Goal: Information Seeking & Learning: Learn about a topic

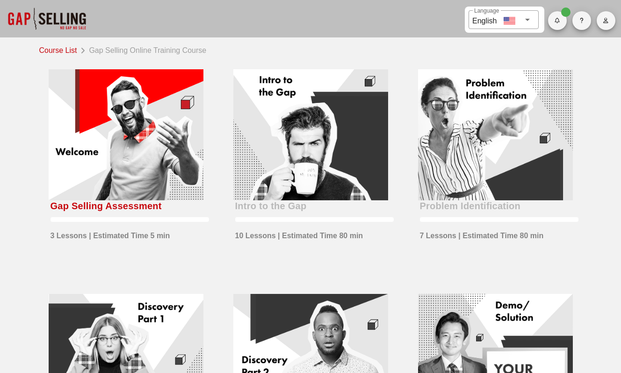
click at [119, 158] on div at bounding box center [126, 134] width 155 height 131
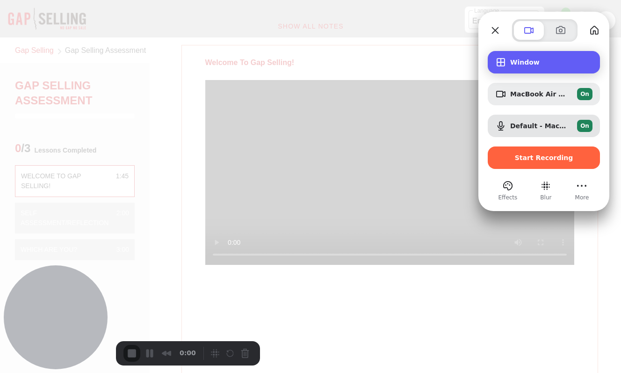
click at [534, 62] on span "Window" at bounding box center [551, 61] width 82 height 7
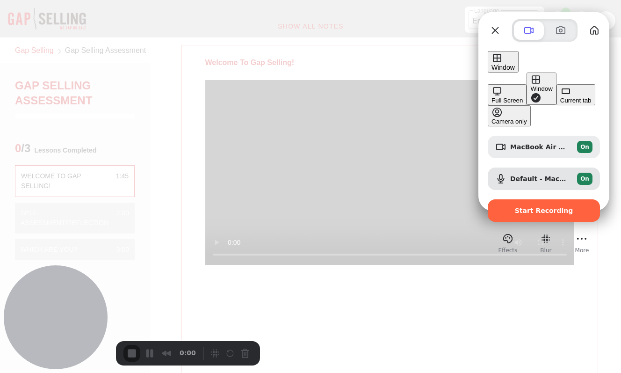
click at [557, 105] on button "Current tab" at bounding box center [576, 94] width 39 height 21
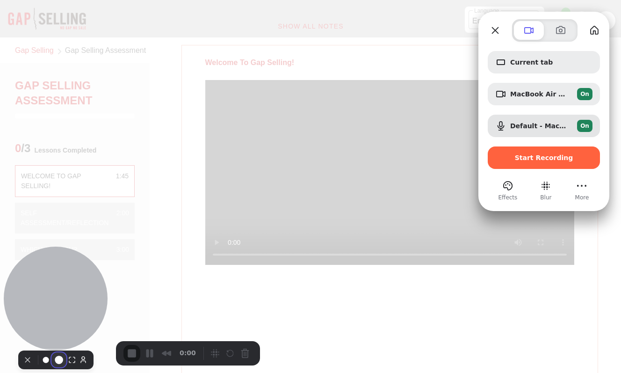
click at [53, 352] on button "Resize medium" at bounding box center [58, 359] width 15 height 15
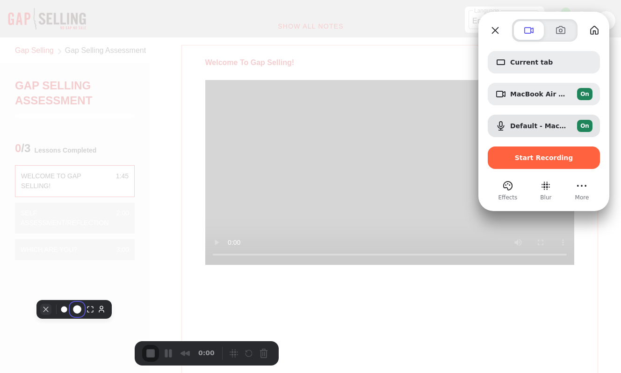
click at [51, 315] on button "Camera off" at bounding box center [45, 309] width 11 height 11
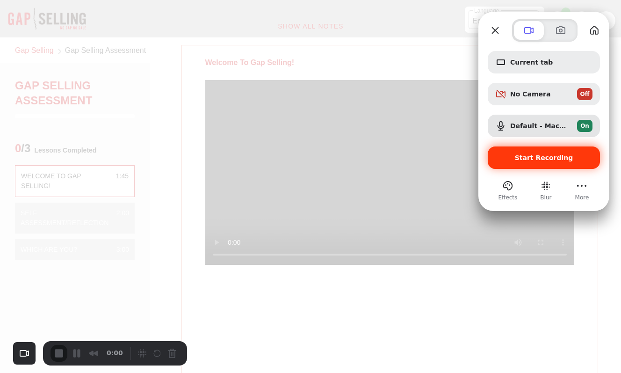
click at [551, 160] on span "Start Recording" at bounding box center [544, 157] width 58 height 7
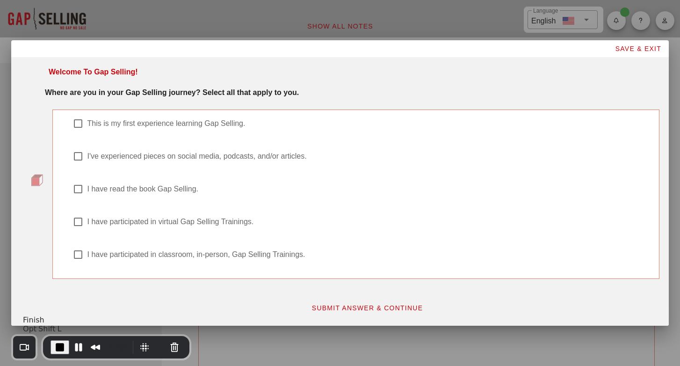
click at [57, 349] on span "End Recording" at bounding box center [59, 347] width 11 height 11
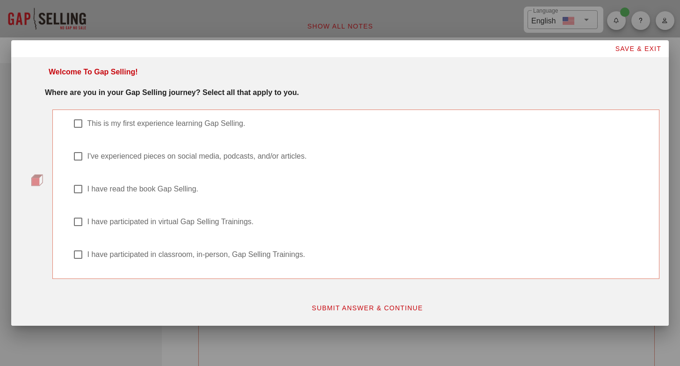
click at [75, 190] on div at bounding box center [78, 189] width 16 height 16
checkbox input "true"
click at [77, 223] on div at bounding box center [78, 222] width 16 height 16
checkbox input "true"
click at [84, 260] on div "I have participated in classroom, in-person, Gap Selling Trainings." at bounding box center [361, 260] width 576 height 22
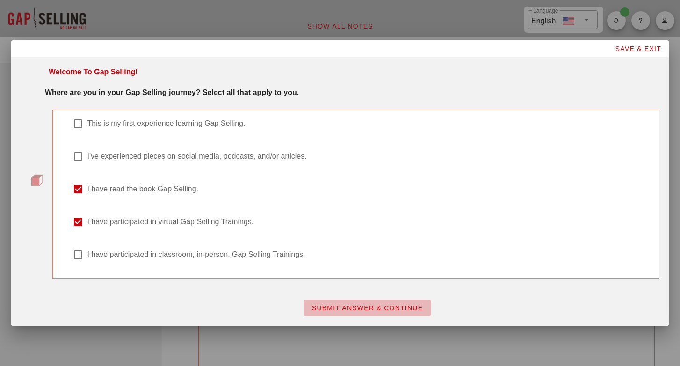
click at [373, 312] on span "SUBMIT ANSWER & CONTINUE" at bounding box center [368, 307] width 112 height 7
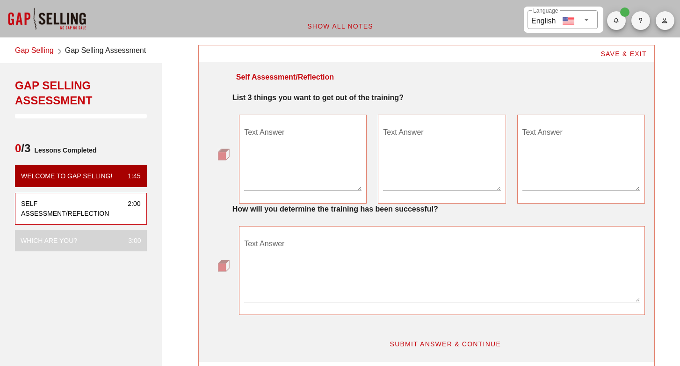
click at [43, 49] on link "Gap Selling" at bounding box center [34, 51] width 39 height 13
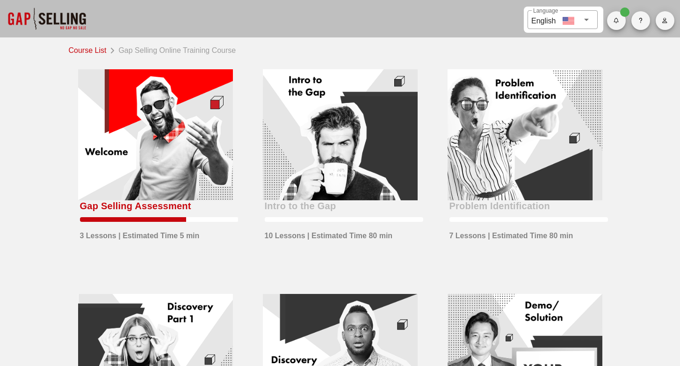
click at [158, 208] on div "Gap Selling Assessment" at bounding box center [135, 205] width 111 height 15
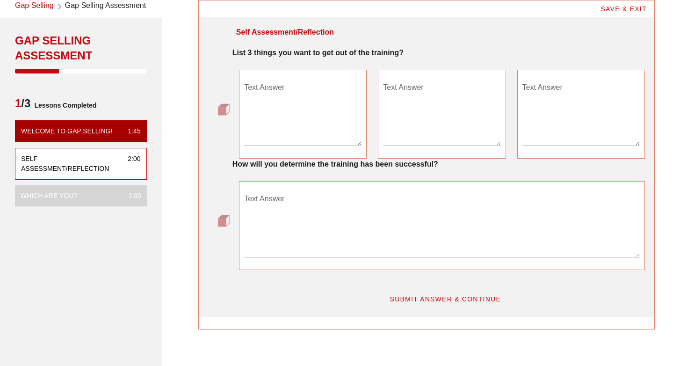
scroll to position [27, 0]
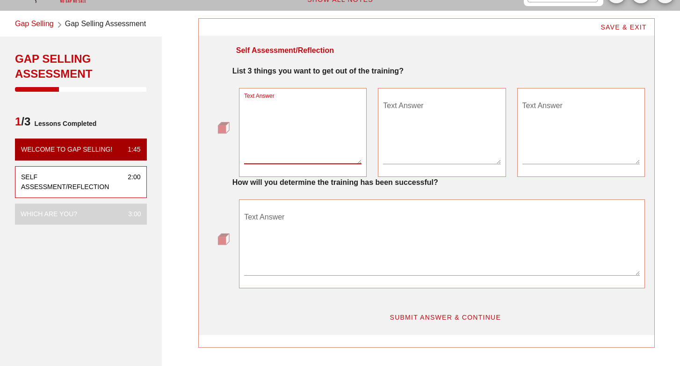
click at [258, 159] on textarea "Text Answer" at bounding box center [302, 130] width 117 height 65
click at [93, 178] on div "Self Assessment/Reflection" at bounding box center [70, 182] width 99 height 20
click at [273, 111] on textarea "Text Answer" at bounding box center [302, 130] width 117 height 65
type textarea "Reinforce GAP training"
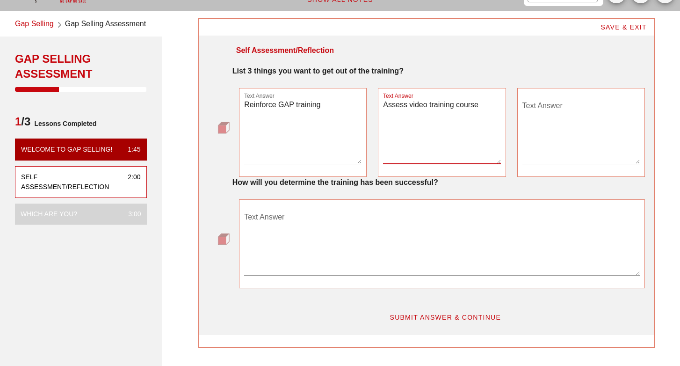
type textarea "Assess video training course"
type textarea "Identify areas of improvement"
click at [277, 226] on textarea "Text Answer" at bounding box center [442, 242] width 396 height 65
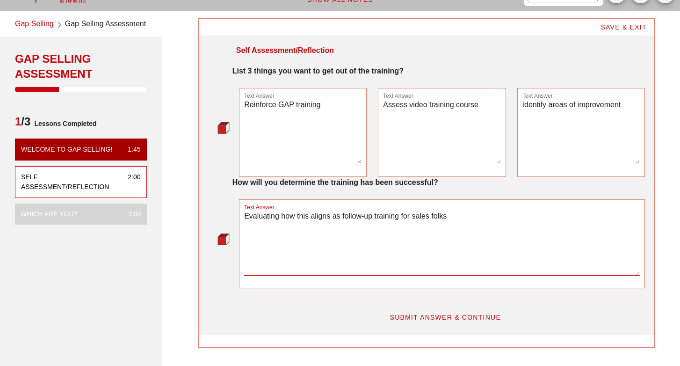
type textarea "Evaluating how this aligns as follow-up training for sales folks"
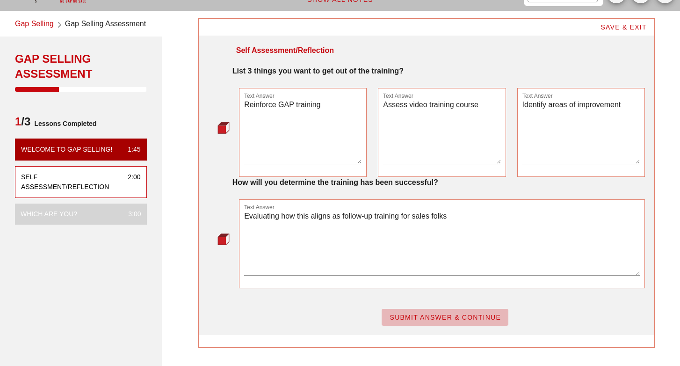
click at [391, 318] on span "SUBMIT ANSWER & CONTINUE" at bounding box center [445, 316] width 112 height 7
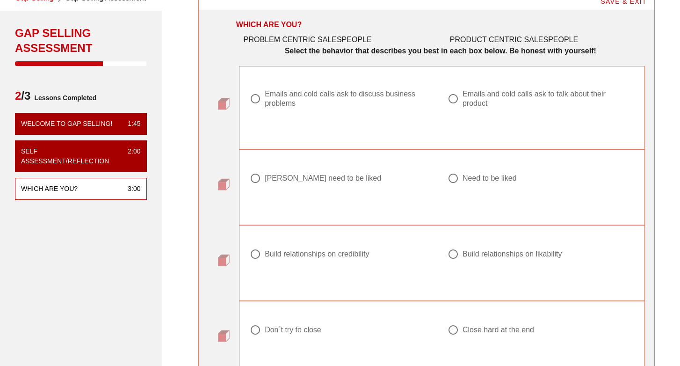
scroll to position [50, 0]
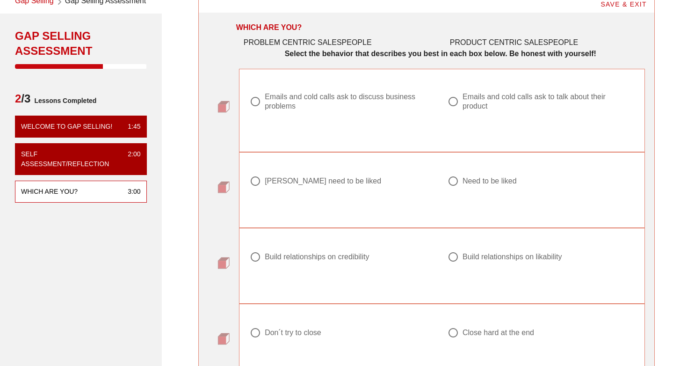
click at [255, 108] on div at bounding box center [255, 102] width 16 height 16
radio input "true"
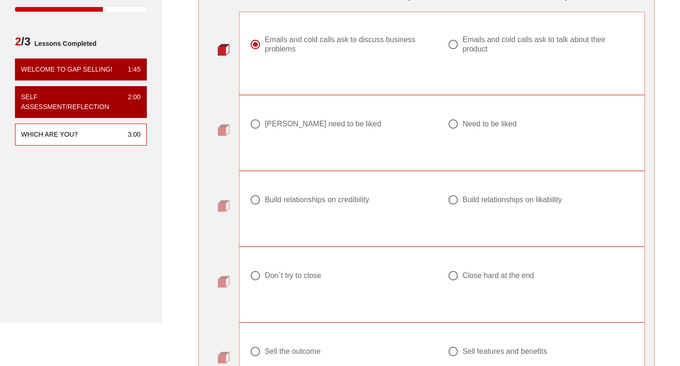
scroll to position [109, 0]
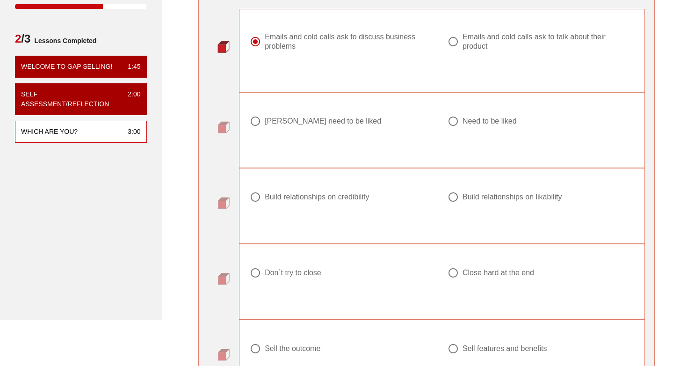
click at [290, 124] on div "[PERSON_NAME] need to be liked" at bounding box center [323, 120] width 116 height 9
radio input "true"
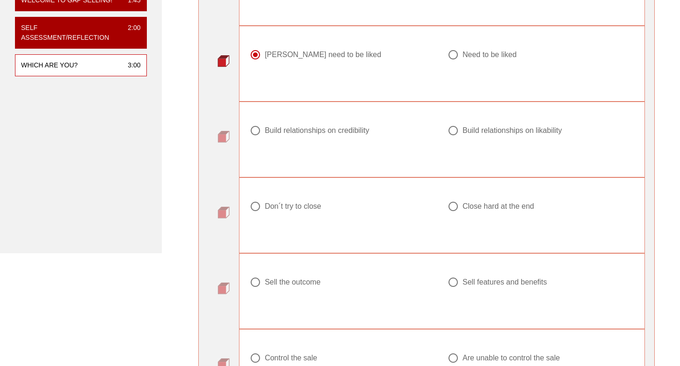
scroll to position [181, 0]
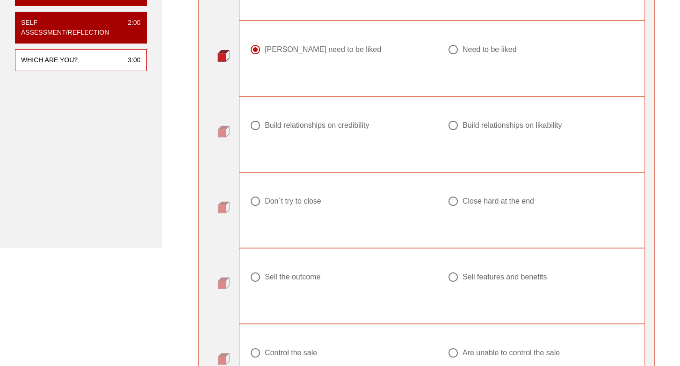
click at [305, 131] on div "Build relationships on credibility" at bounding box center [339, 125] width 179 height 11
radio input "true"
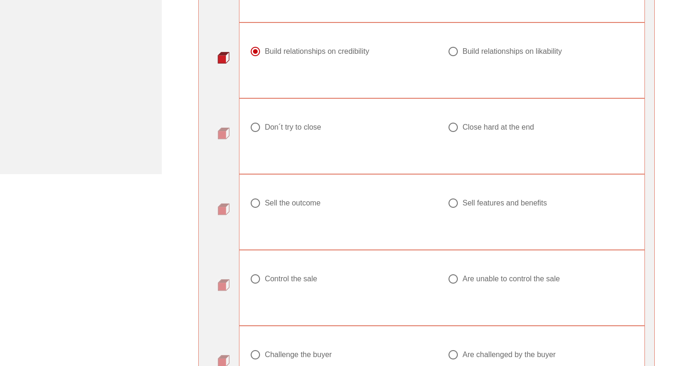
scroll to position [263, 0]
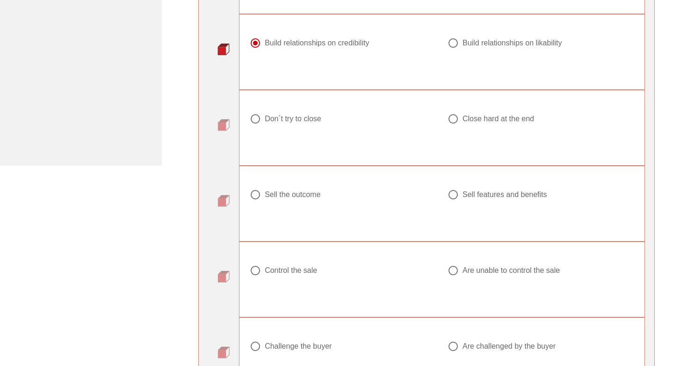
click at [294, 124] on div at bounding box center [343, 129] width 187 height 11
click at [271, 118] on div "Don ́t try to close" at bounding box center [293, 118] width 57 height 9
radio input "true"
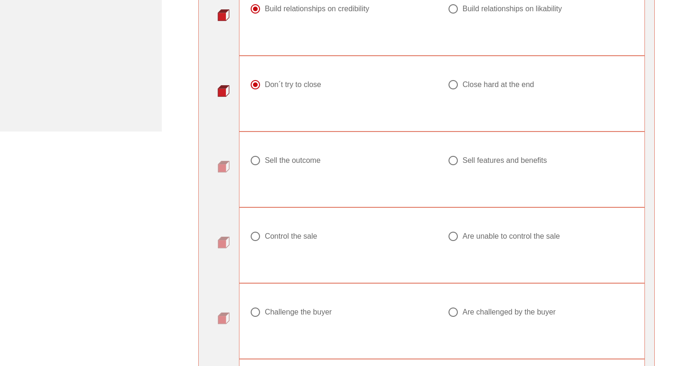
scroll to position [302, 0]
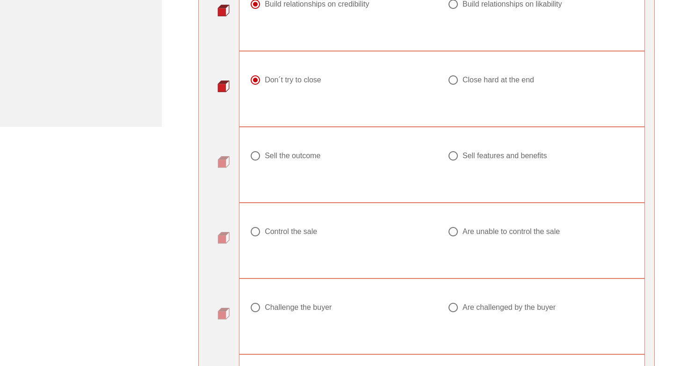
click at [279, 156] on div "Sell the outcome" at bounding box center [293, 155] width 56 height 9
radio input "true"
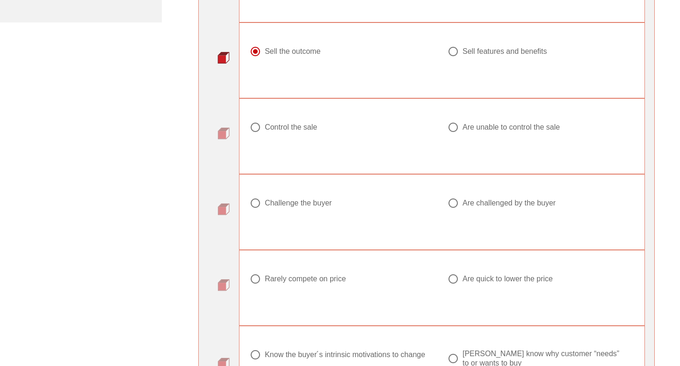
scroll to position [409, 0]
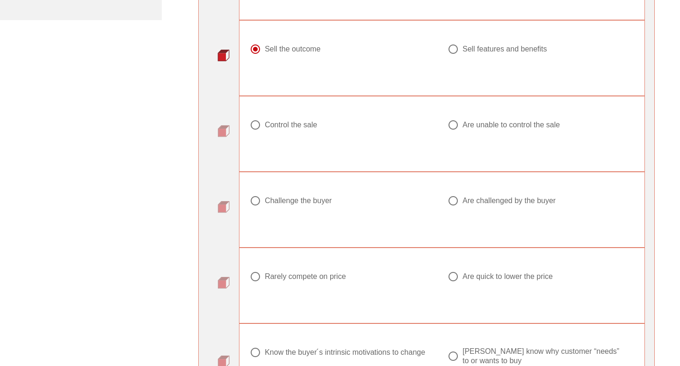
click at [269, 124] on div "Control the sale" at bounding box center [291, 124] width 52 height 9
radio input "true"
click at [271, 199] on div "Challenge the buyer" at bounding box center [298, 200] width 67 height 9
radio input "true"
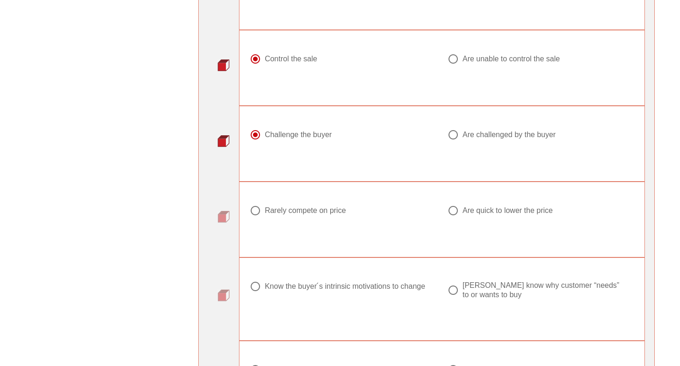
scroll to position [476, 0]
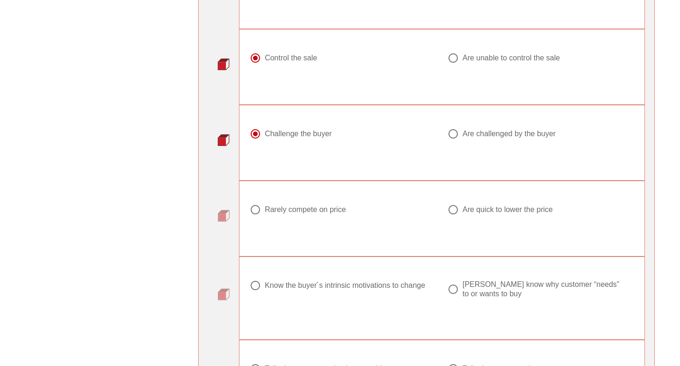
click at [269, 205] on div "Rarely compete on price" at bounding box center [305, 209] width 81 height 9
radio input "true"
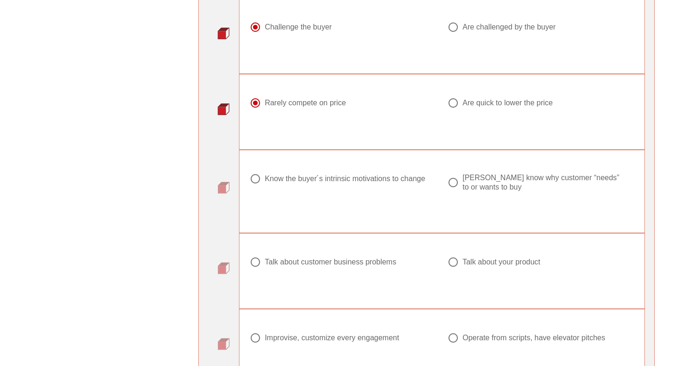
scroll to position [588, 0]
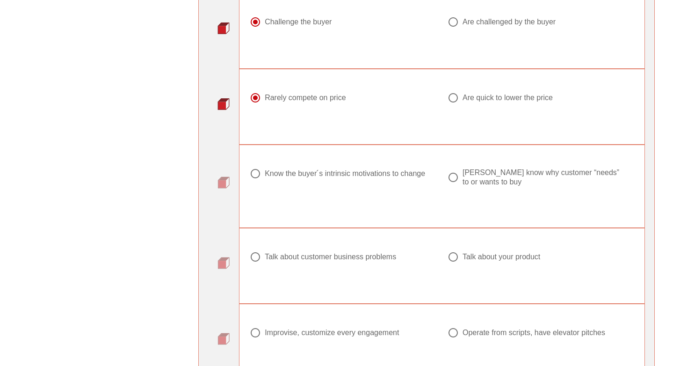
click at [270, 177] on div "Know the buyer ́s intrinsic motivations to change" at bounding box center [345, 173] width 160 height 9
radio input "true"
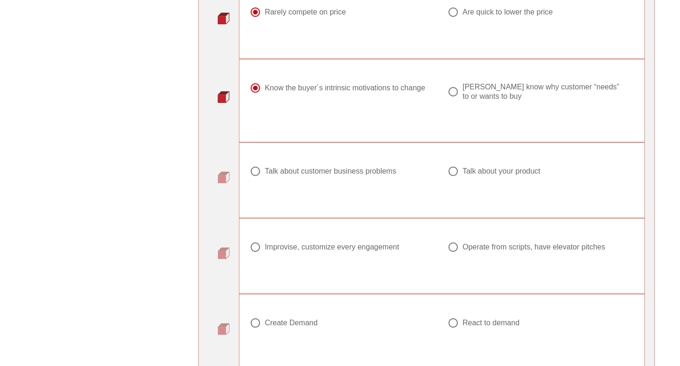
scroll to position [701, 0]
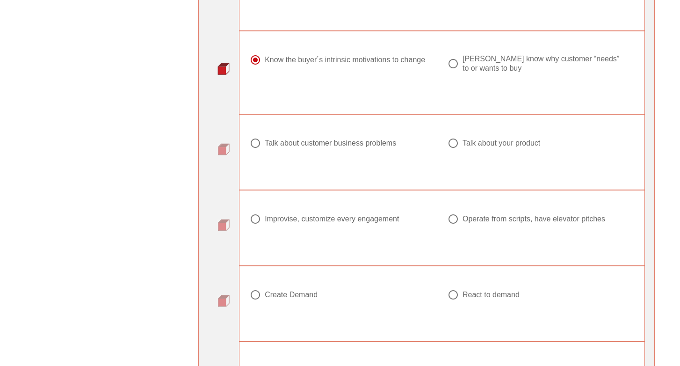
click at [273, 145] on div "Talk about customer business problems" at bounding box center [330, 142] width 131 height 9
radio input "true"
click at [265, 229] on div at bounding box center [343, 230] width 187 height 11
click at [268, 213] on div "Improvise, customize every engagement" at bounding box center [339, 218] width 179 height 11
radio input "true"
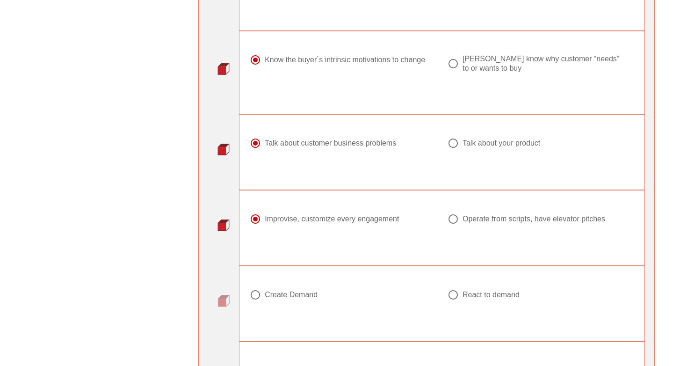
click at [265, 287] on div "Create Demand" at bounding box center [343, 301] width 198 height 34
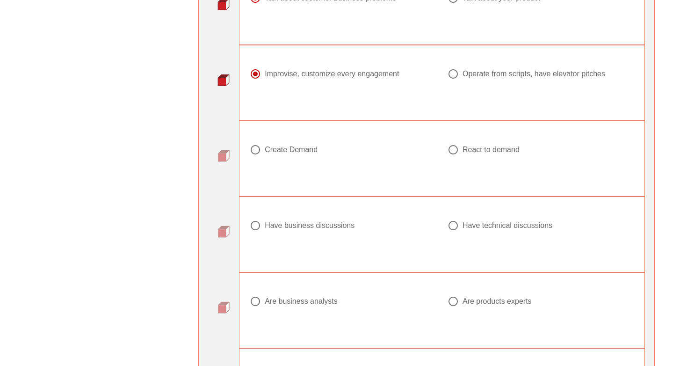
scroll to position [859, 0]
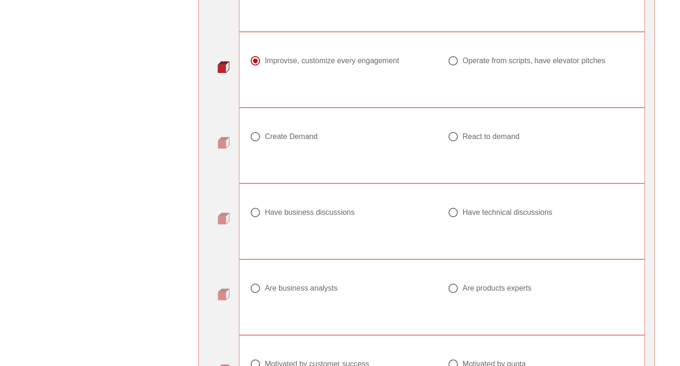
click at [259, 136] on div at bounding box center [255, 137] width 16 height 16
radio input "true"
click at [259, 194] on div "Have business discussions Have technical discussions" at bounding box center [442, 215] width 396 height 59
click at [259, 218] on div at bounding box center [255, 212] width 16 height 16
radio input "true"
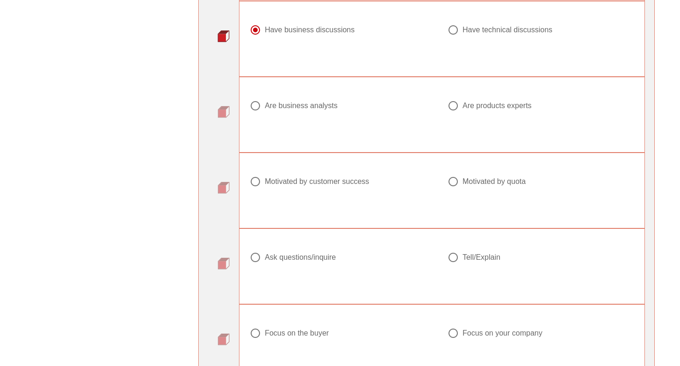
scroll to position [1067, 0]
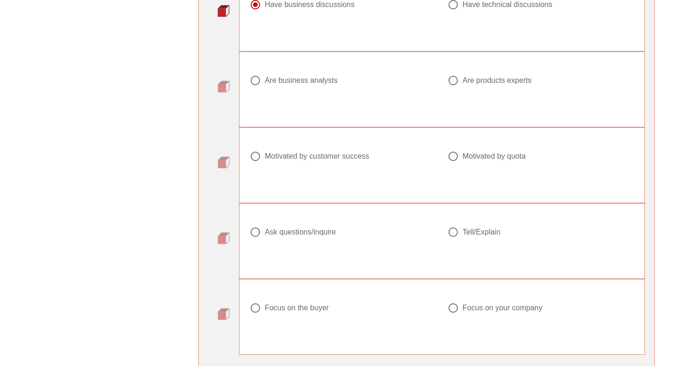
click at [269, 81] on div "Are business analysts" at bounding box center [301, 80] width 73 height 9
radio input "true"
click at [262, 155] on div at bounding box center [255, 156] width 16 height 16
radio input "true"
click at [268, 230] on div "Ask questions/inquire" at bounding box center [300, 231] width 71 height 9
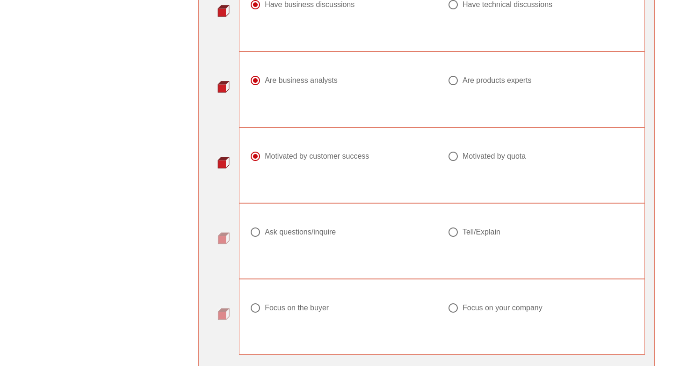
radio input "true"
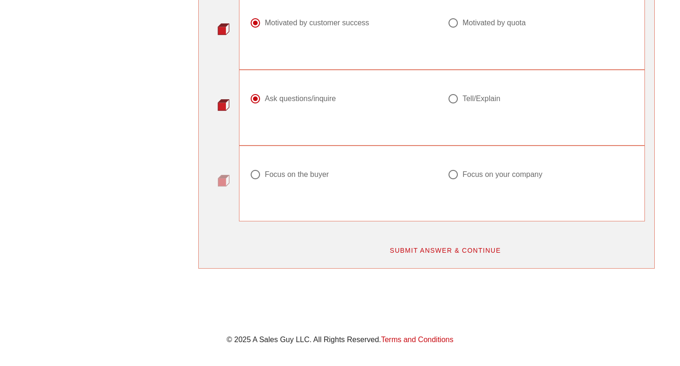
scroll to position [1212, 0]
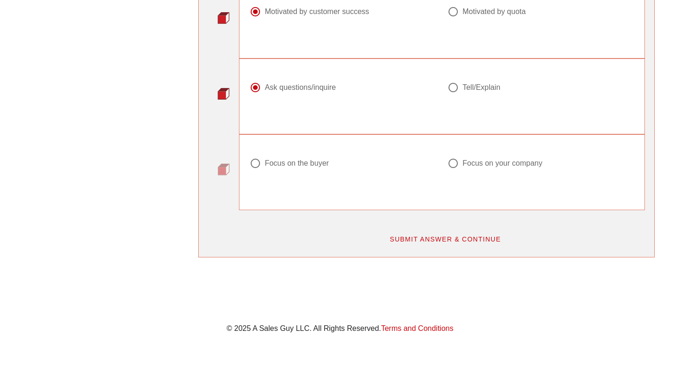
click at [260, 161] on div at bounding box center [255, 163] width 16 height 16
radio input "true"
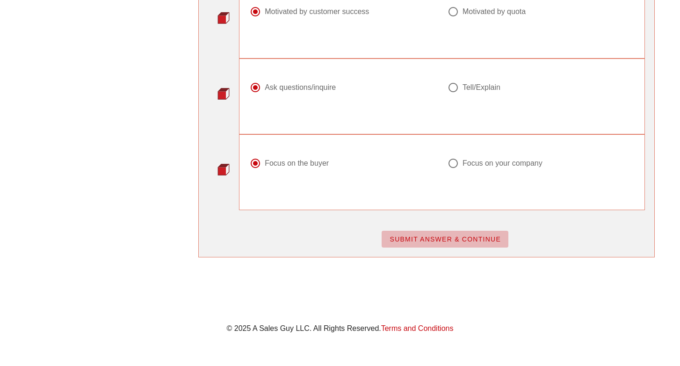
click at [399, 236] on span "SUBMIT ANSWER & CONTINUE" at bounding box center [445, 238] width 112 height 7
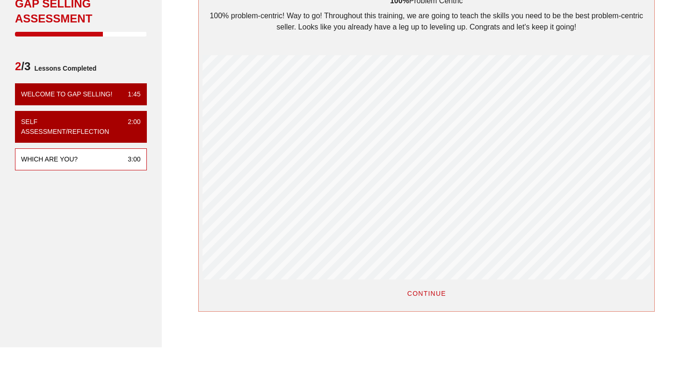
scroll to position [39, 0]
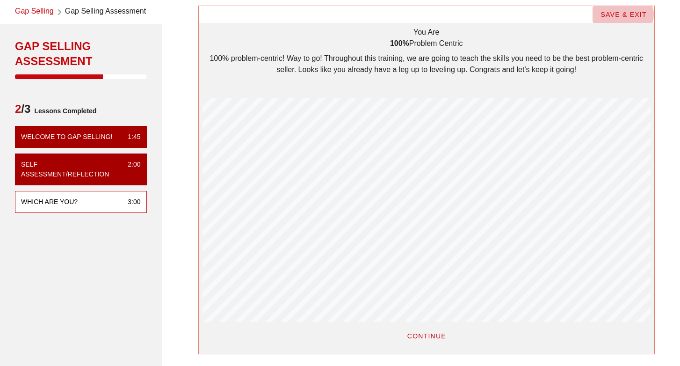
click at [616, 11] on span "SAVE & EXIT" at bounding box center [623, 14] width 47 height 7
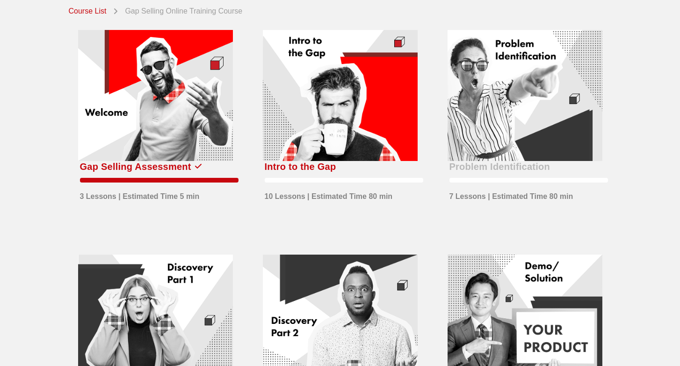
click at [153, 141] on div at bounding box center [155, 95] width 155 height 131
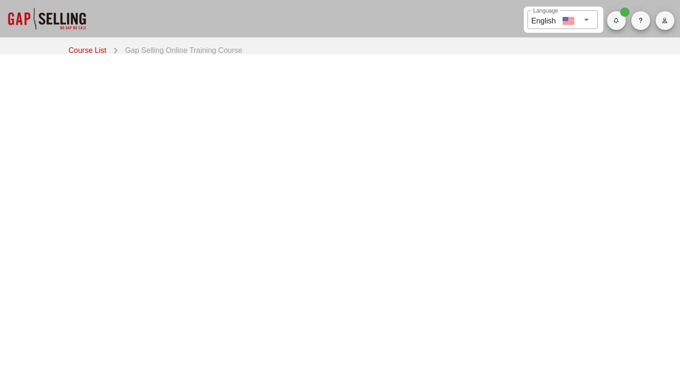
scroll to position [39, 0]
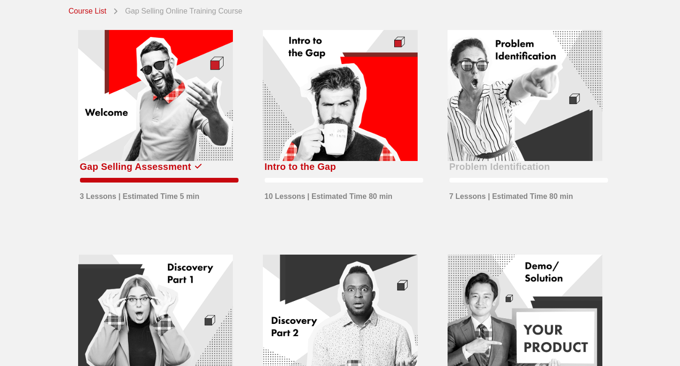
click at [339, 129] on div at bounding box center [340, 95] width 155 height 131
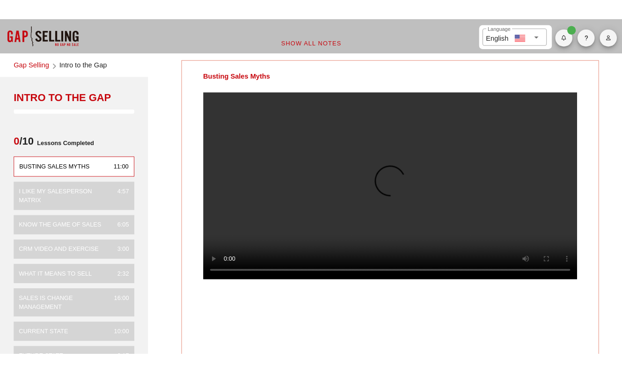
scroll to position [2, 0]
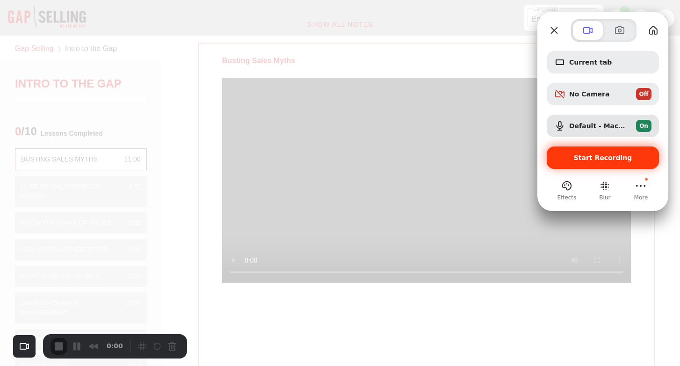
click at [600, 160] on span "Start Recording" at bounding box center [603, 157] width 58 height 7
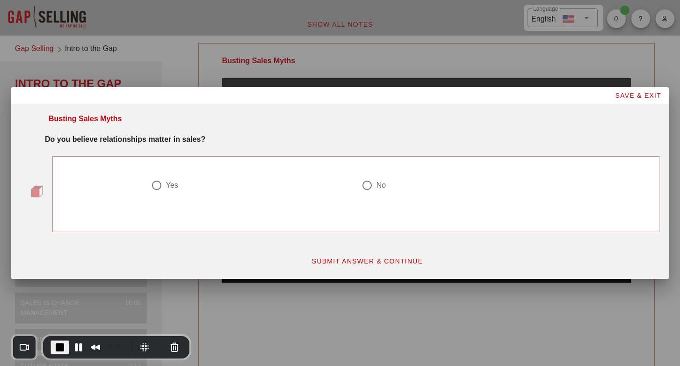
click at [56, 342] on span "End Recording" at bounding box center [59, 347] width 11 height 11
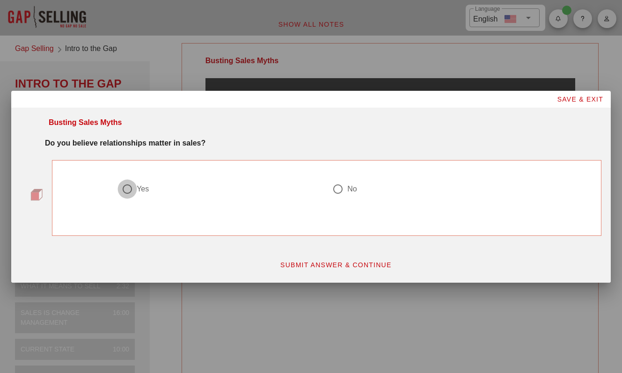
click at [129, 191] on div at bounding box center [127, 189] width 16 height 16
radio input "true"
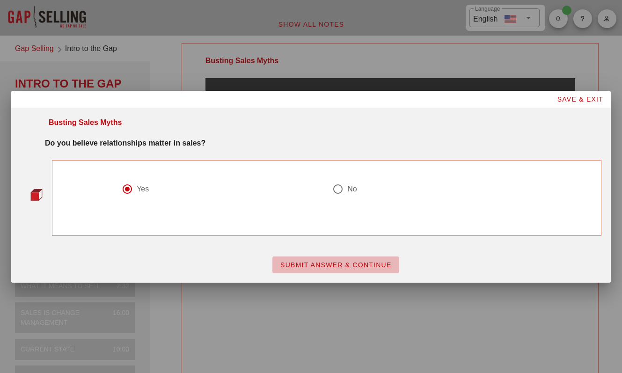
click at [353, 264] on span "SUBMIT ANSWER & CONTINUE" at bounding box center [336, 264] width 112 height 7
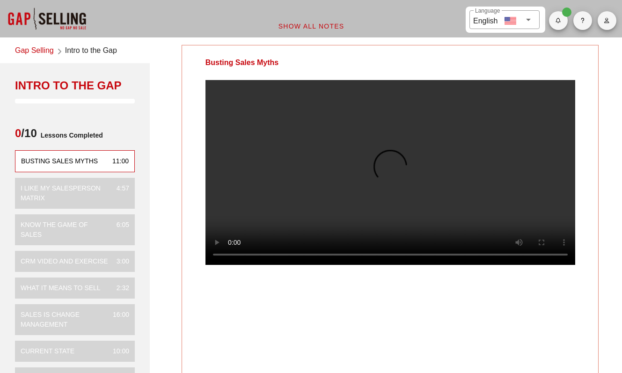
scroll to position [39, 0]
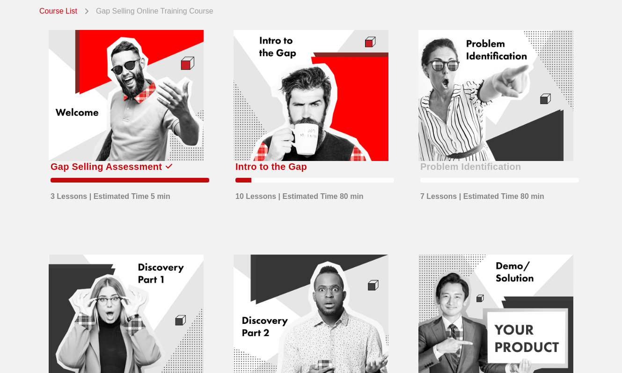
click at [273, 154] on div at bounding box center [310, 95] width 155 height 131
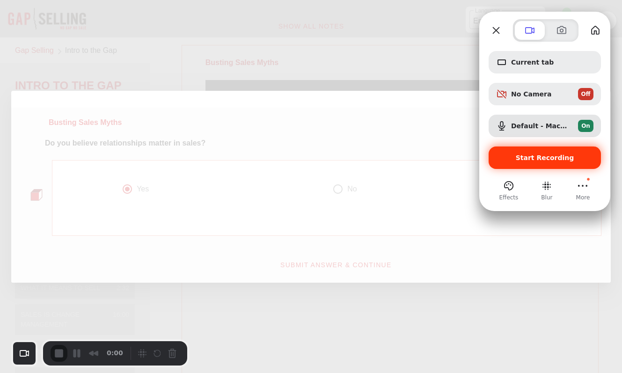
click at [538, 157] on span "Start Recording" at bounding box center [545, 157] width 58 height 7
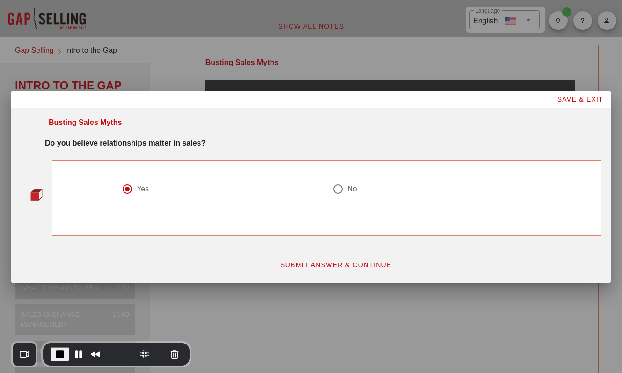
click at [335, 190] on div at bounding box center [338, 189] width 16 height 16
radio input "false"
radio input "true"
click at [331, 268] on span "SUBMIT ANSWER & CONTINUE" at bounding box center [336, 264] width 112 height 7
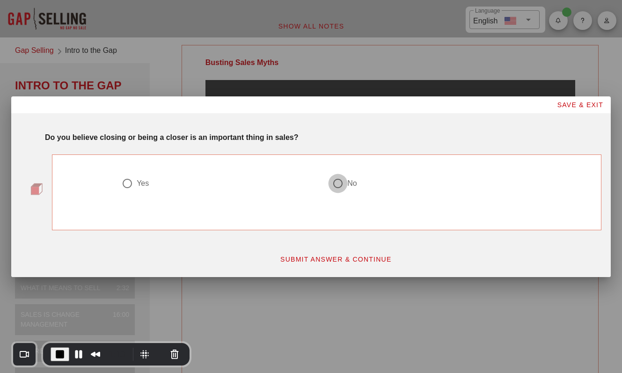
click at [336, 183] on div at bounding box center [338, 183] width 16 height 16
radio input "true"
click at [325, 262] on span "SUBMIT ANSWER & CONTINUE" at bounding box center [336, 258] width 112 height 7
click at [128, 185] on div at bounding box center [127, 183] width 16 height 16
radio input "true"
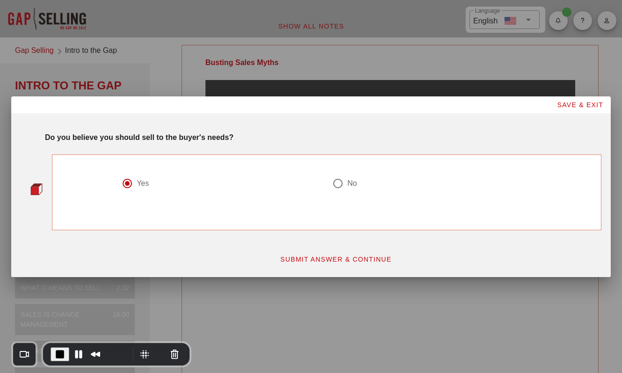
click at [321, 257] on span "SUBMIT ANSWER & CONTINUE" at bounding box center [336, 258] width 112 height 7
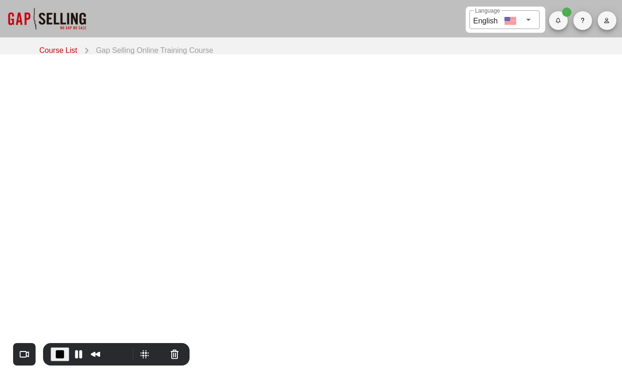
scroll to position [39, 0]
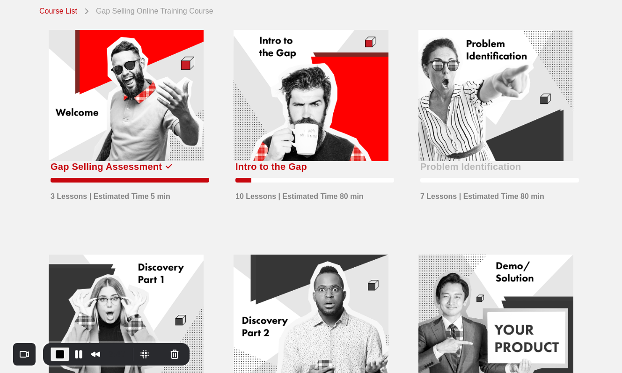
click at [276, 153] on div at bounding box center [310, 95] width 155 height 131
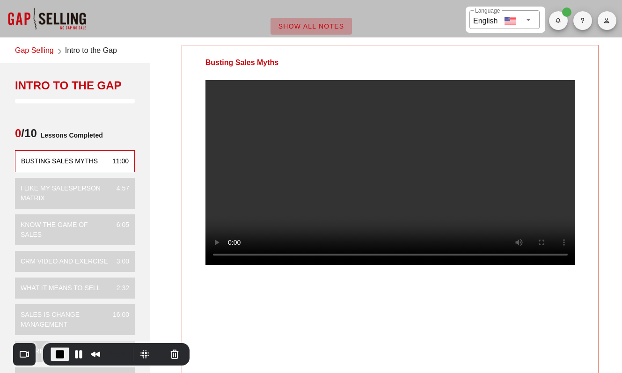
click at [305, 31] on button "Show All Notes" at bounding box center [310, 26] width 81 height 17
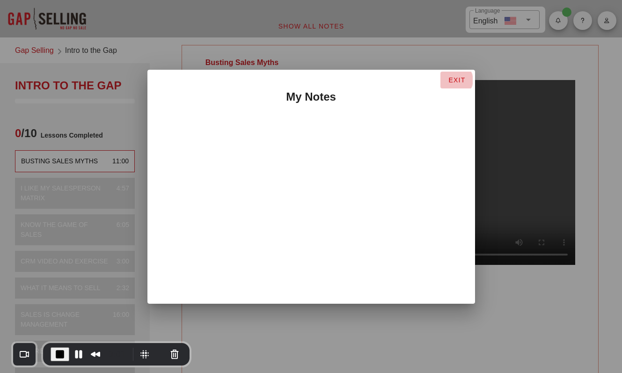
click at [458, 82] on span "EXIT" at bounding box center [456, 79] width 17 height 7
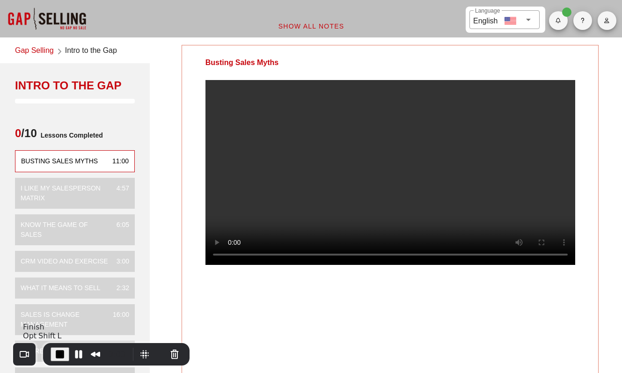
click at [57, 356] on span "End Recording" at bounding box center [59, 354] width 11 height 11
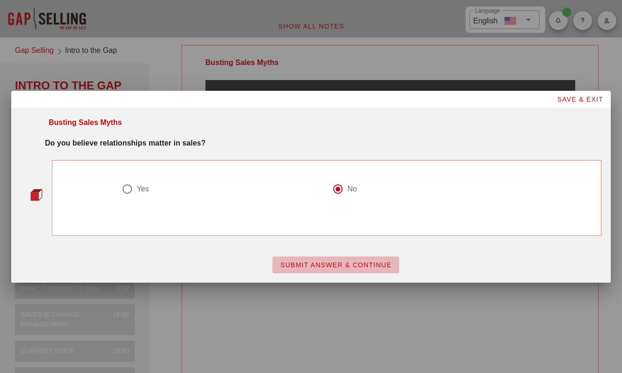
click at [349, 266] on span "SUBMIT ANSWER & CONTINUE" at bounding box center [336, 264] width 112 height 7
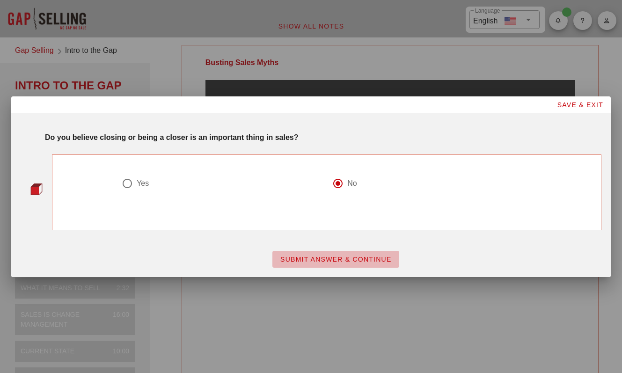
click at [347, 260] on span "SUBMIT ANSWER & CONTINUE" at bounding box center [336, 258] width 112 height 7
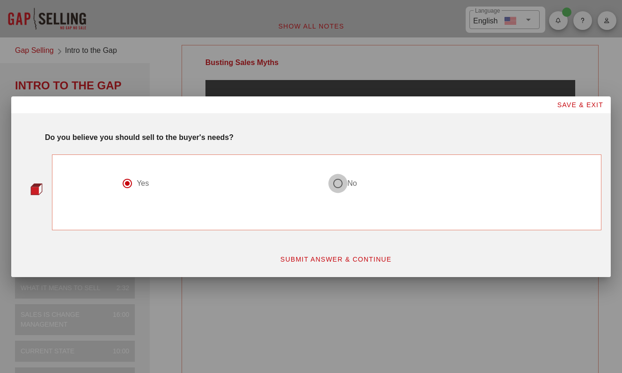
click at [331, 180] on div at bounding box center [338, 183] width 16 height 16
radio input "false"
radio input "true"
click at [332, 258] on span "SUBMIT ANSWER & CONTINUE" at bounding box center [336, 258] width 112 height 7
click at [341, 182] on div at bounding box center [338, 183] width 16 height 16
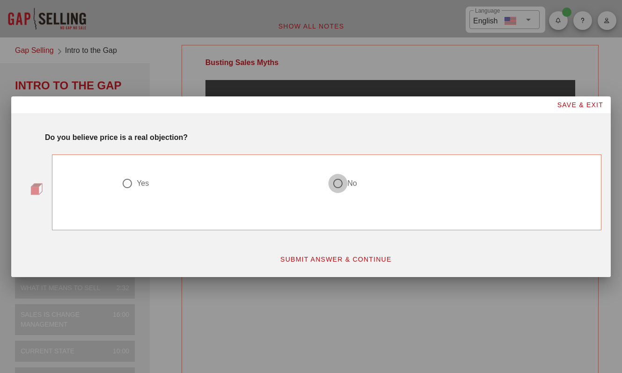
radio input "true"
click at [320, 259] on span "SUBMIT ANSWER & CONTINUE" at bounding box center [336, 258] width 112 height 7
click at [340, 184] on div at bounding box center [338, 183] width 16 height 16
radio input "true"
click at [334, 259] on span "SUBMIT ANSWER & CONTINUE" at bounding box center [336, 258] width 112 height 7
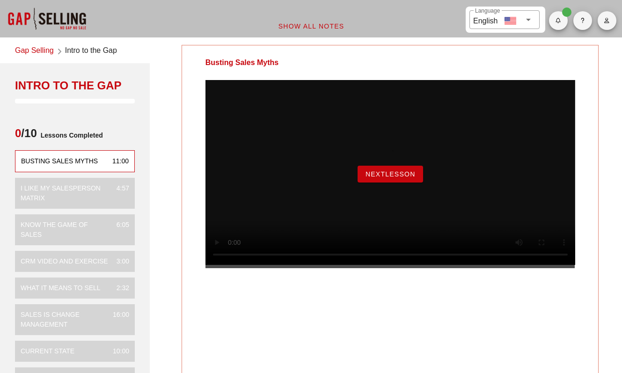
scroll to position [4, 0]
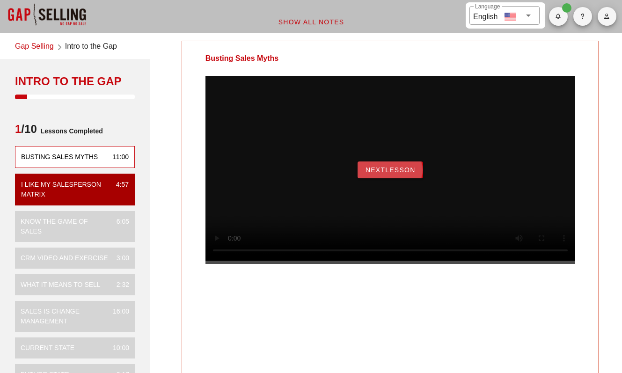
click at [391, 174] on span "NextLesson" at bounding box center [390, 169] width 51 height 7
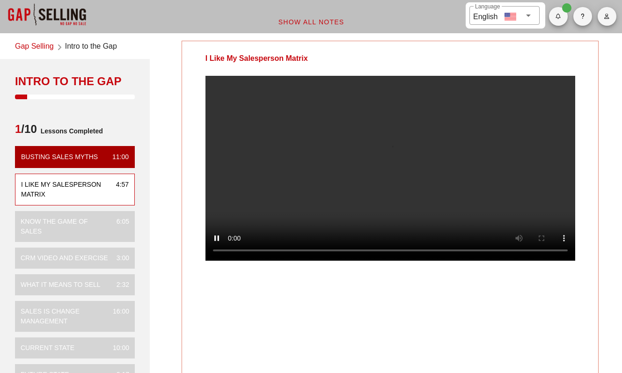
scroll to position [0, 0]
